Goal: Task Accomplishment & Management: Manage account settings

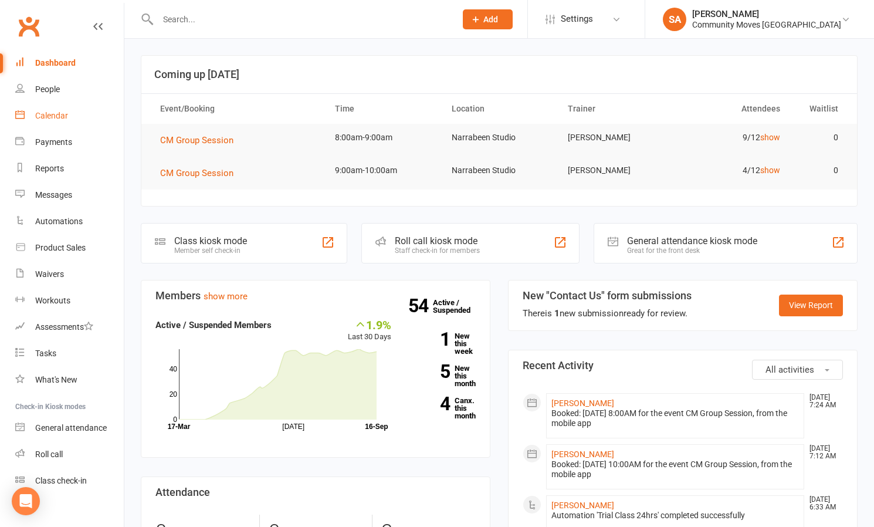
click at [59, 115] on div "Calendar" at bounding box center [51, 115] width 33 height 9
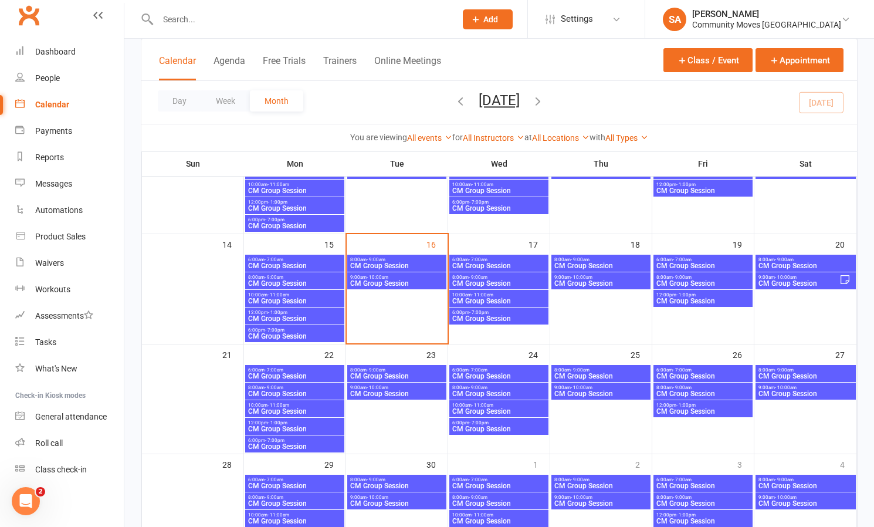
scroll to position [235, 0]
click at [377, 260] on span "- 9:00am" at bounding box center [376, 260] width 19 height 5
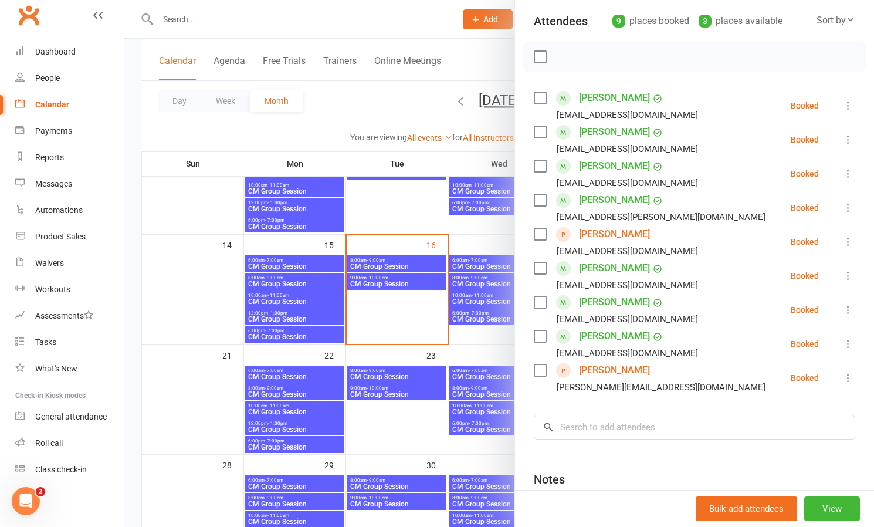
click at [851, 239] on icon at bounding box center [849, 242] width 12 height 12
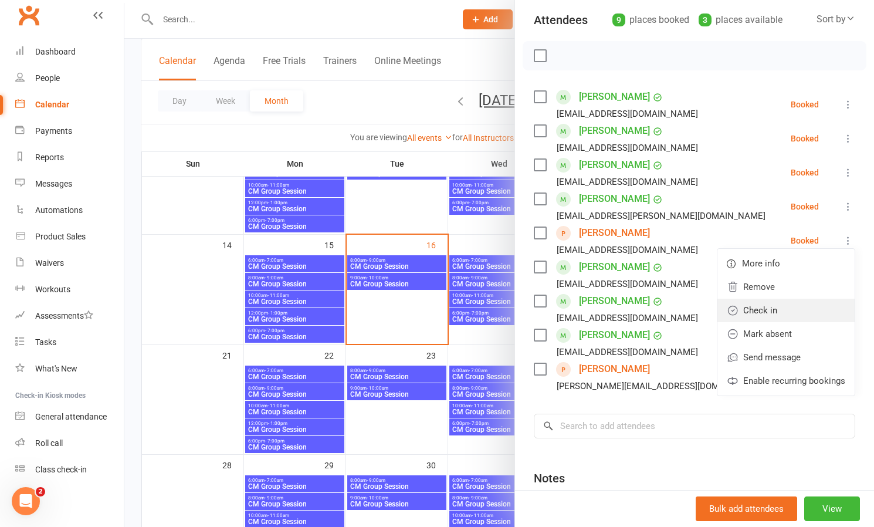
click at [766, 306] on link "Check in" at bounding box center [786, 310] width 137 height 23
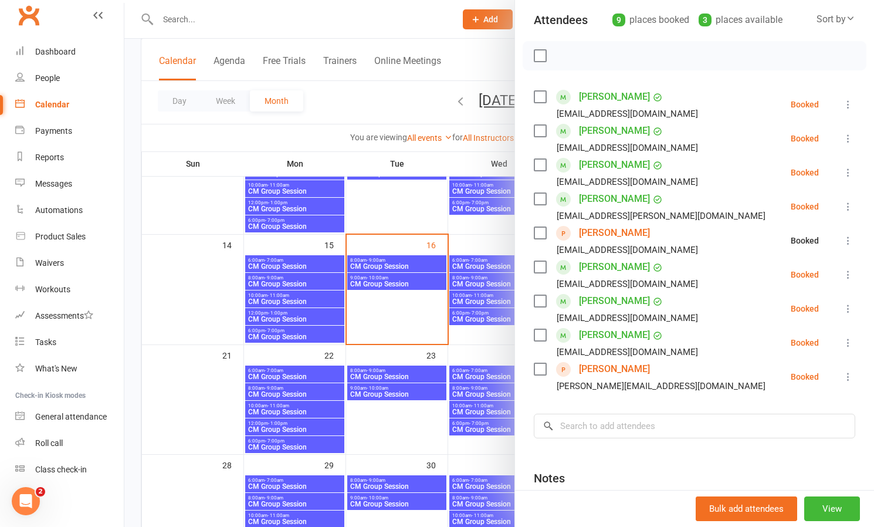
scroll to position [128, 0]
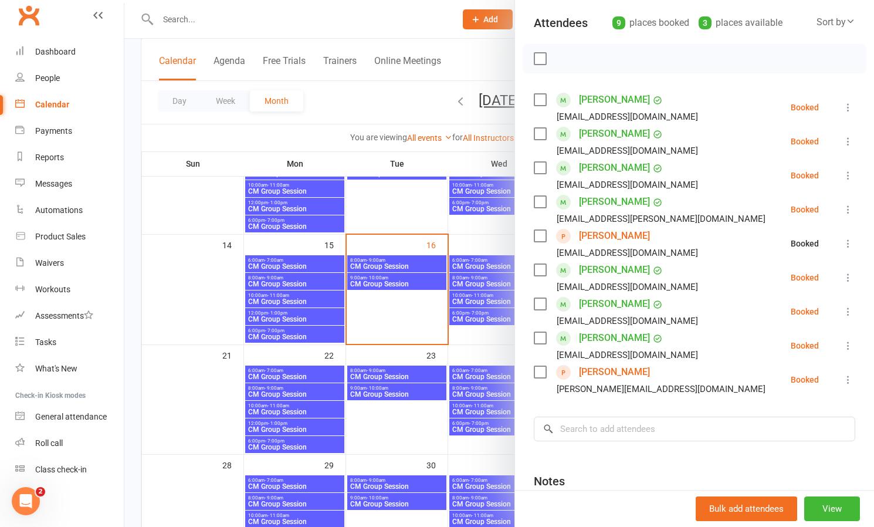
click at [841, 274] on button at bounding box center [848, 277] width 14 height 14
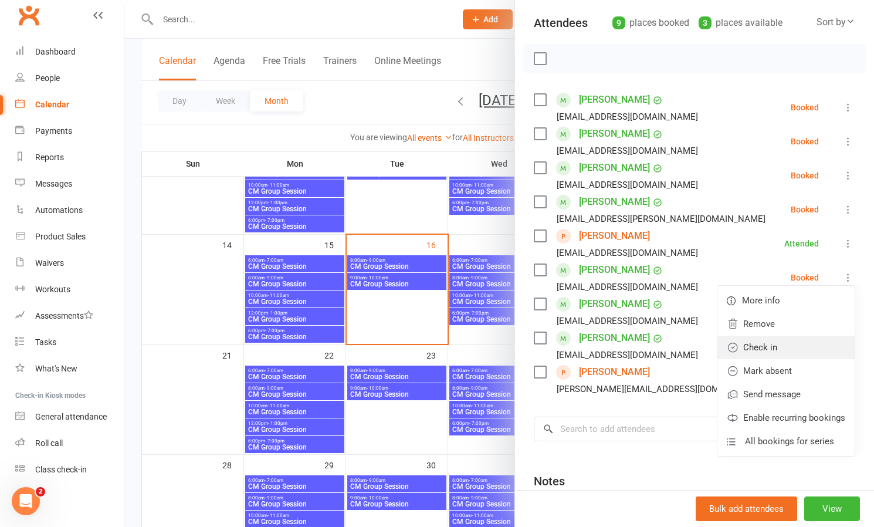
click at [776, 346] on link "Check in" at bounding box center [786, 347] width 137 height 23
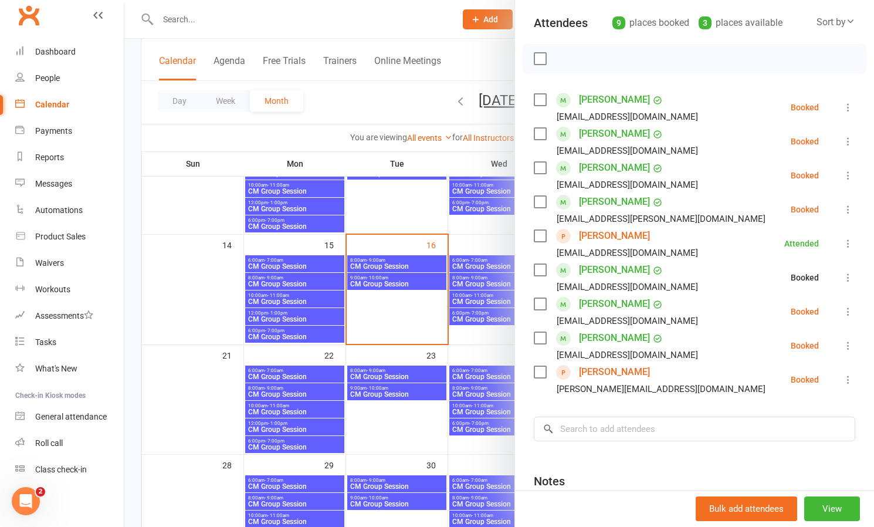
scroll to position [127, 0]
click at [676, 432] on input "search" at bounding box center [695, 429] width 322 height 25
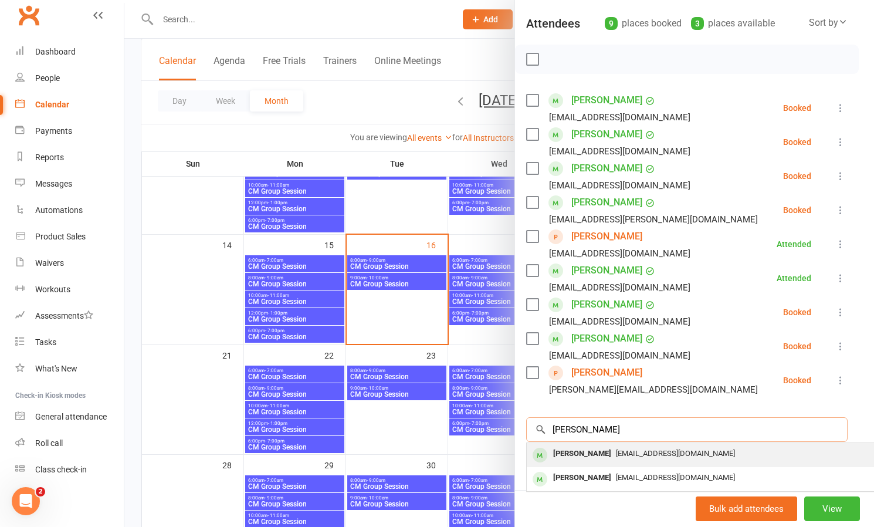
scroll to position [127, 7]
type input "[PERSON_NAME]"
click at [596, 453] on div "[PERSON_NAME]" at bounding box center [582, 453] width 67 height 17
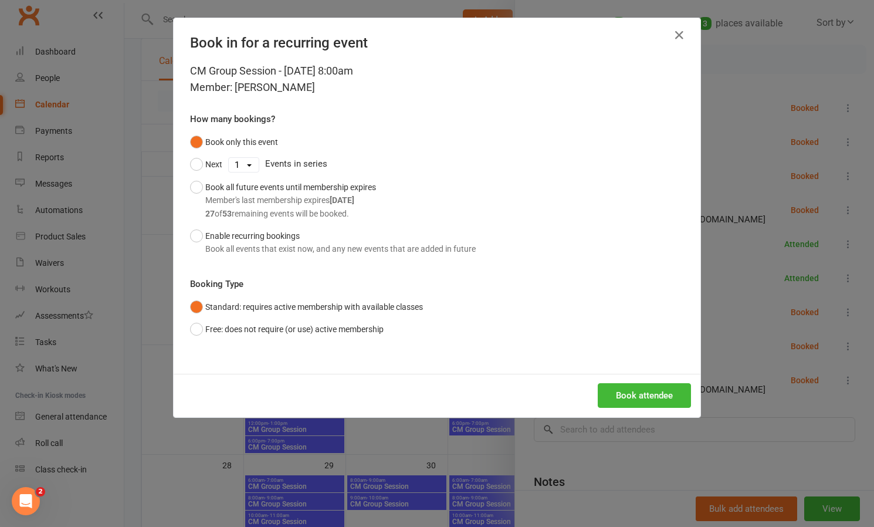
scroll to position [235, 0]
click at [192, 328] on button "Free: does not require (or use) active membership" at bounding box center [287, 329] width 194 height 22
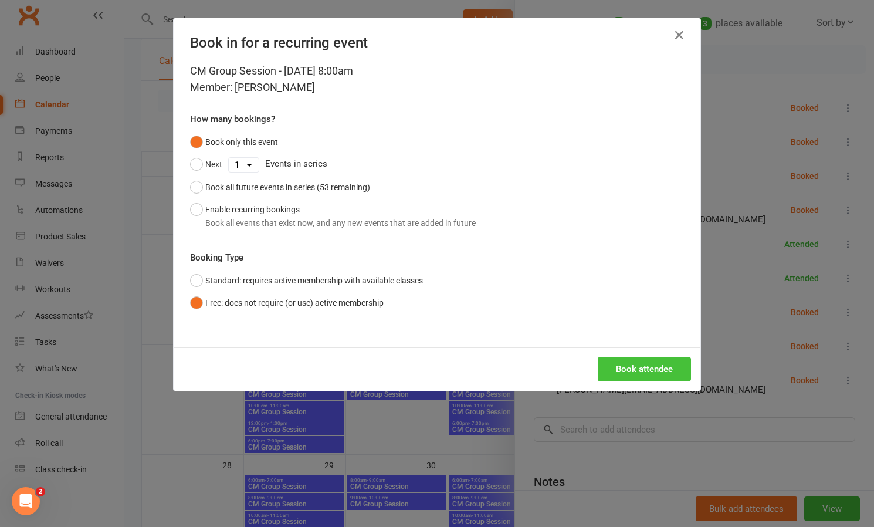
click at [644, 364] on button "Book attendee" at bounding box center [644, 369] width 93 height 25
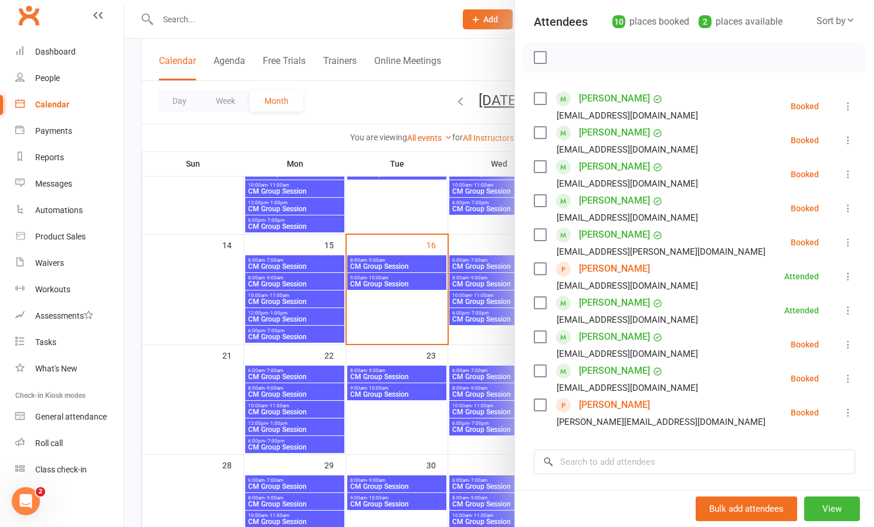
scroll to position [135, 0]
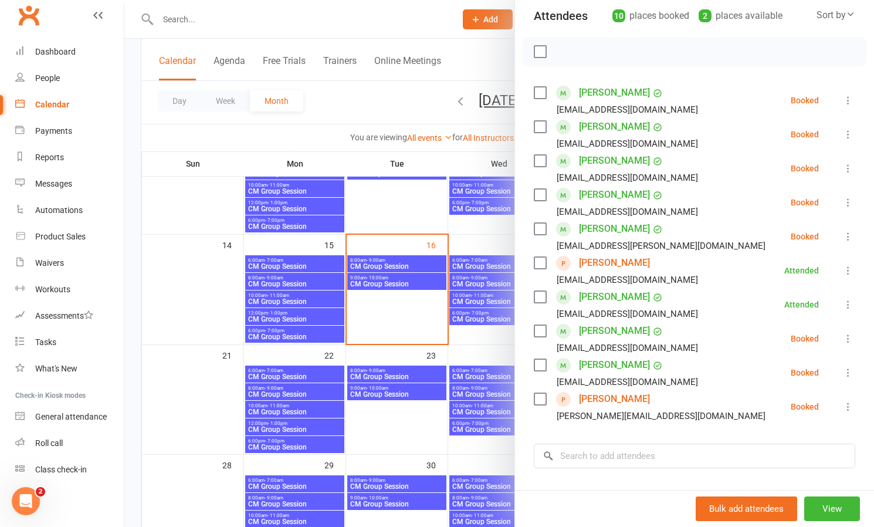
click at [850, 99] on icon at bounding box center [849, 100] width 12 height 12
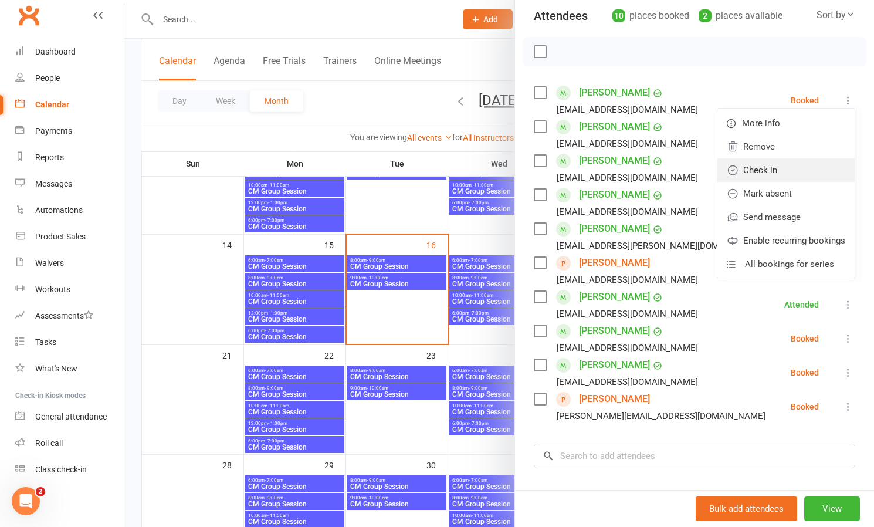
click at [772, 169] on link "Check in" at bounding box center [786, 169] width 137 height 23
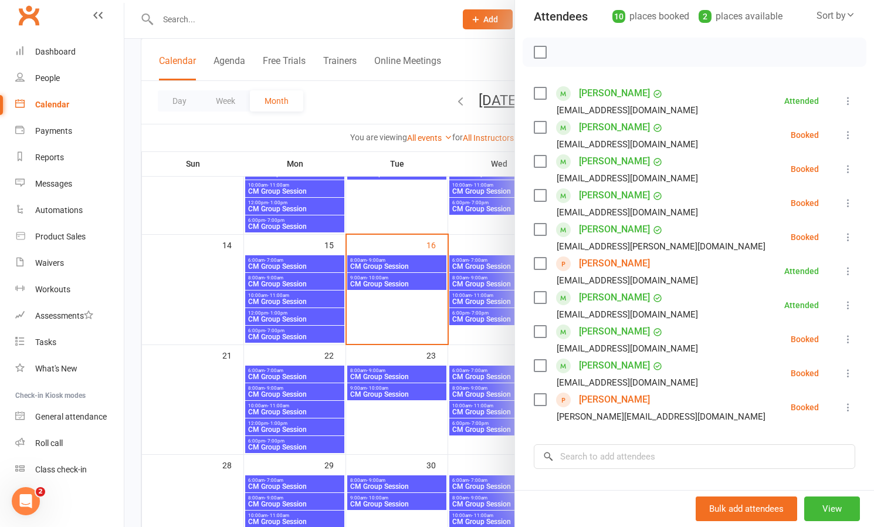
scroll to position [136, 0]
click at [846, 372] on icon at bounding box center [849, 372] width 12 height 12
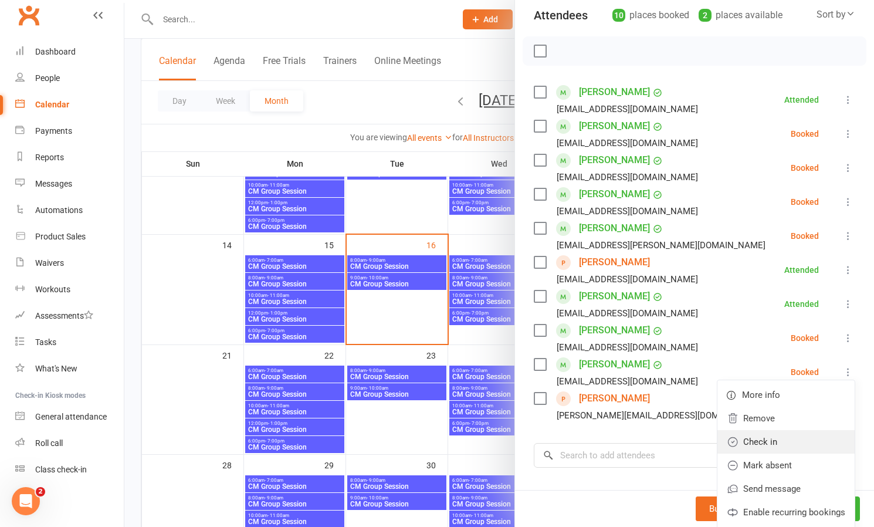
click at [762, 443] on link "Check in" at bounding box center [786, 441] width 137 height 23
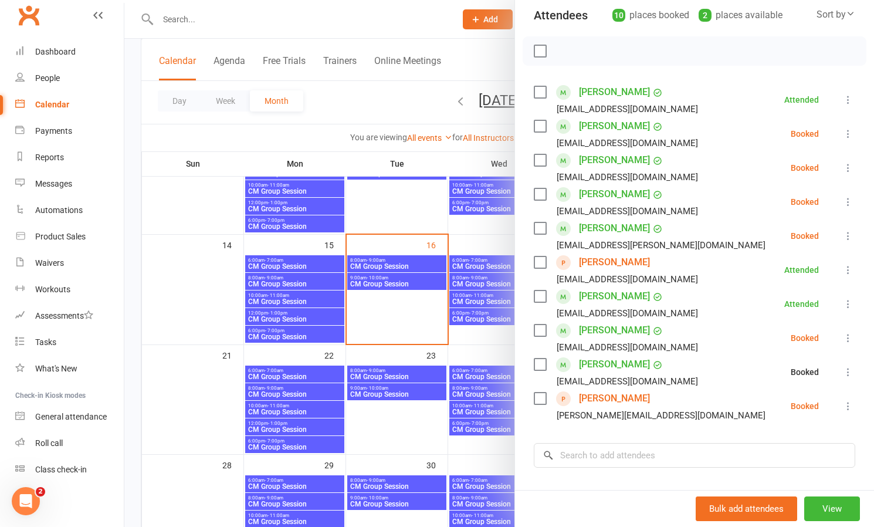
click at [847, 338] on icon at bounding box center [849, 338] width 12 height 12
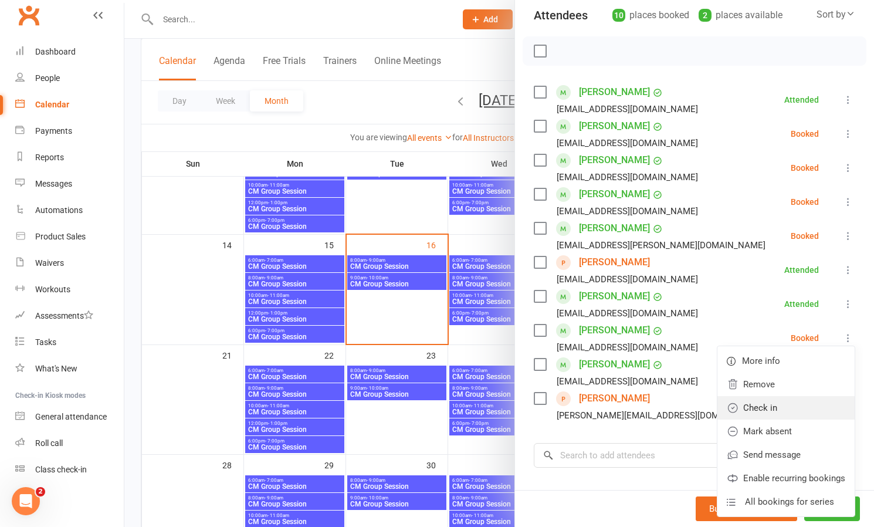
click at [766, 406] on link "Check in" at bounding box center [786, 407] width 137 height 23
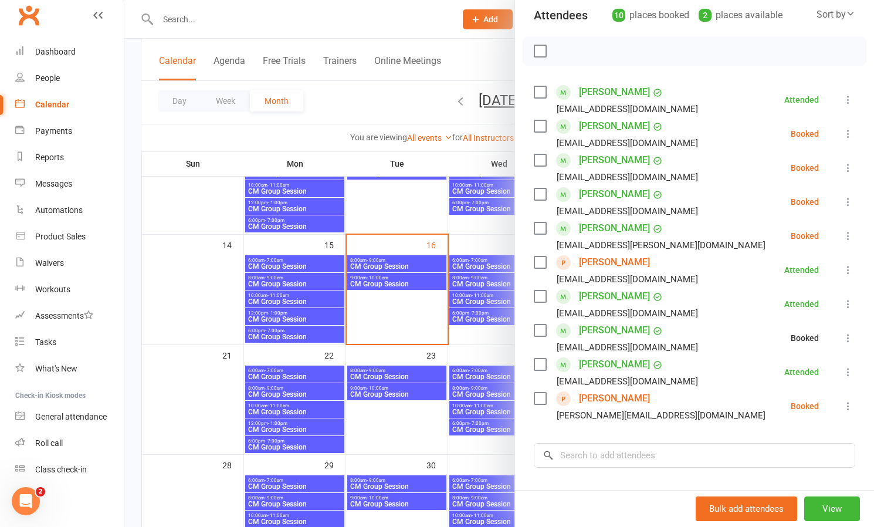
click at [850, 234] on icon at bounding box center [849, 236] width 12 height 12
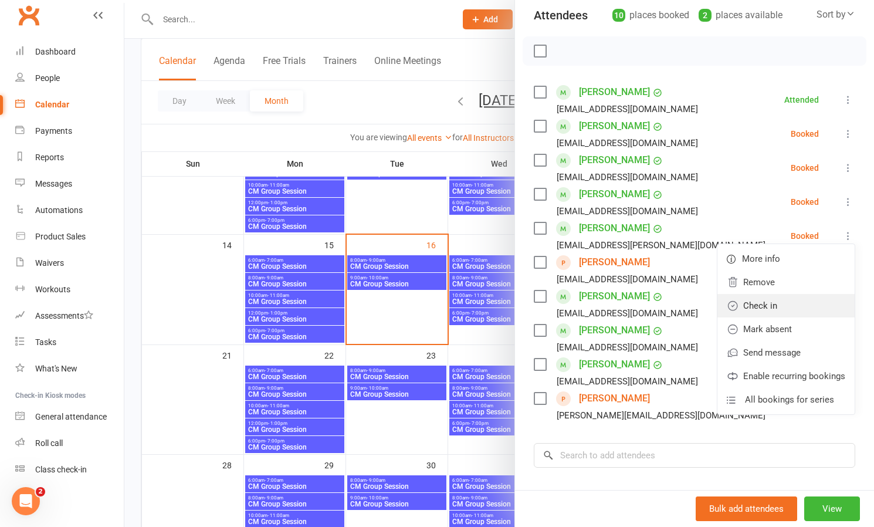
click at [779, 305] on link "Check in" at bounding box center [786, 305] width 137 height 23
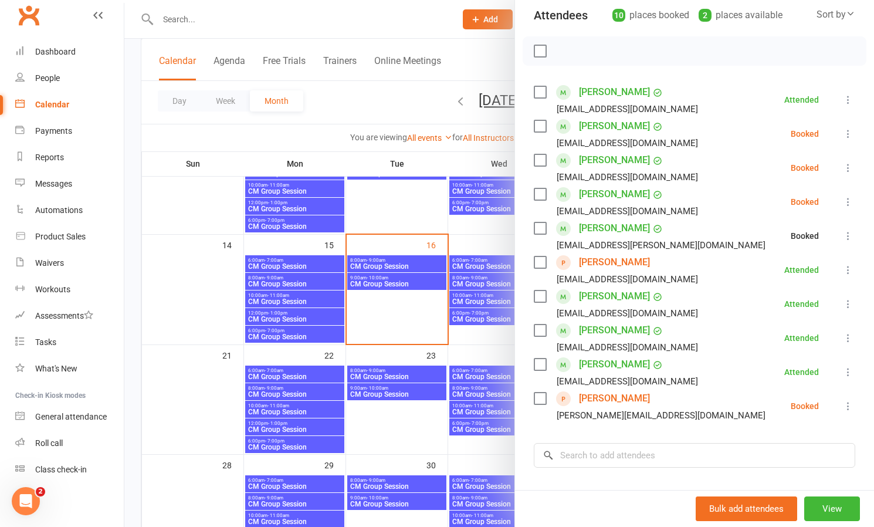
click at [851, 197] on icon at bounding box center [849, 202] width 12 height 12
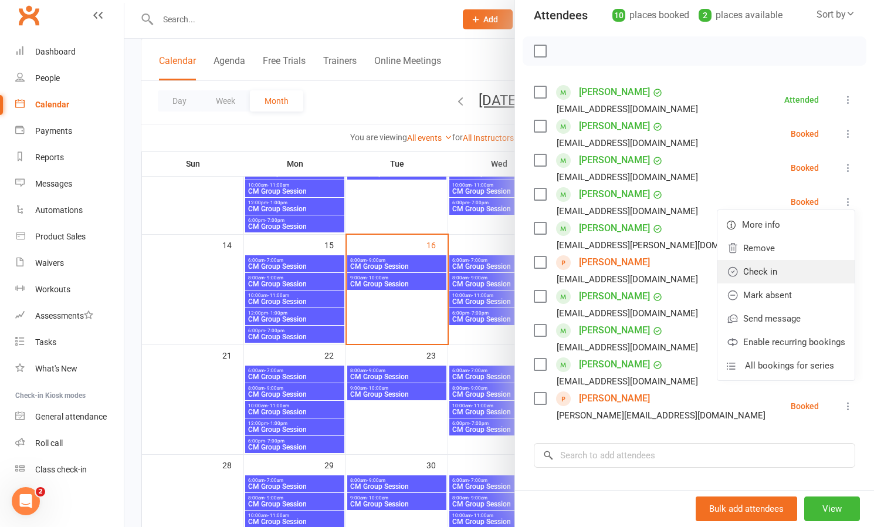
click at [770, 271] on link "Check in" at bounding box center [786, 271] width 137 height 23
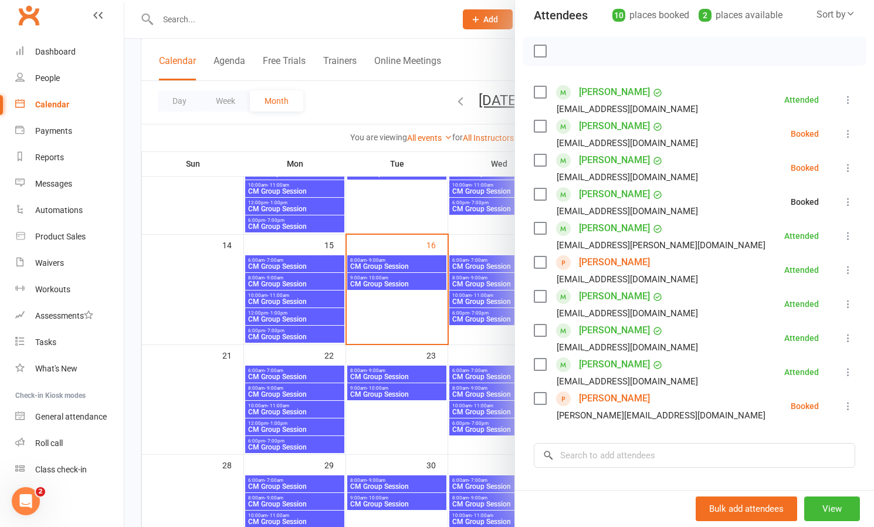
click at [851, 167] on icon at bounding box center [849, 168] width 12 height 12
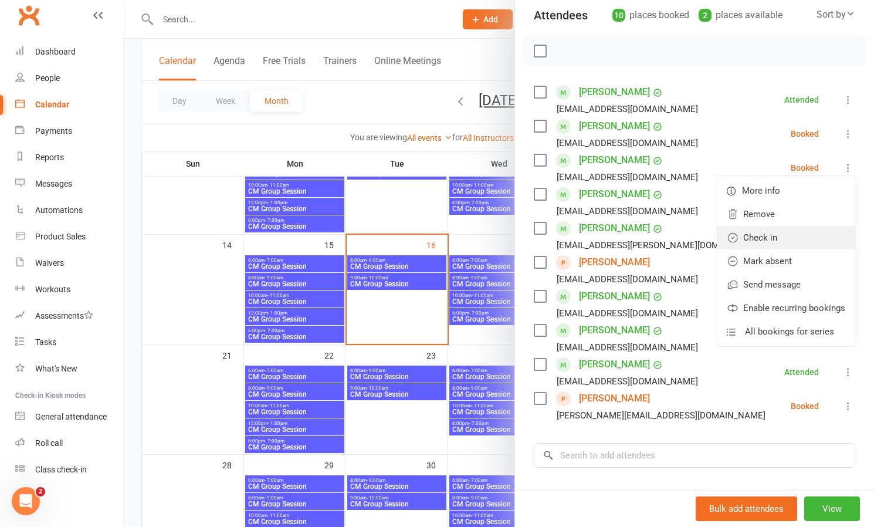
click at [772, 242] on link "Check in" at bounding box center [786, 237] width 137 height 23
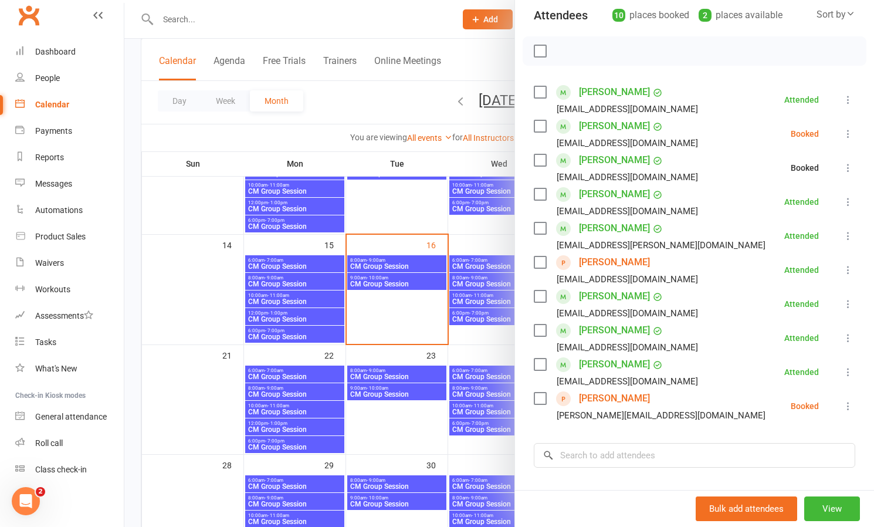
click at [848, 129] on icon at bounding box center [849, 134] width 12 height 12
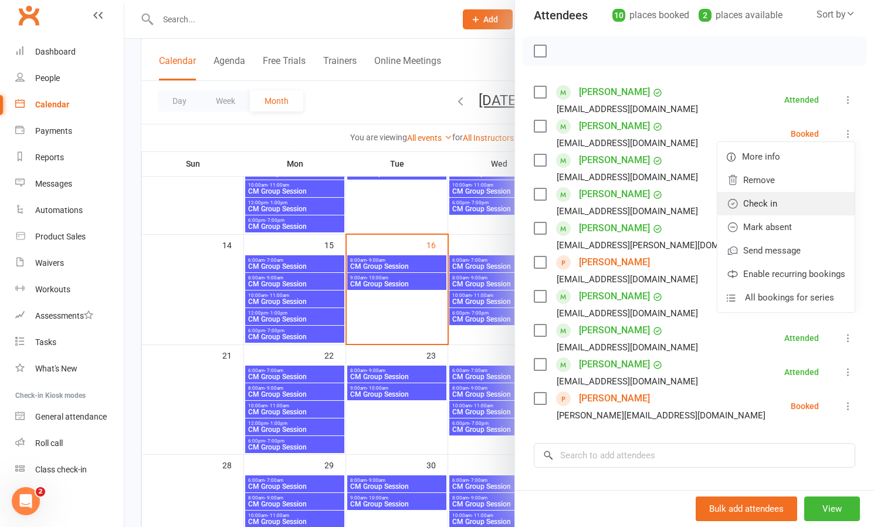
click at [774, 201] on link "Check in" at bounding box center [786, 203] width 137 height 23
